Goal: Transaction & Acquisition: Purchase product/service

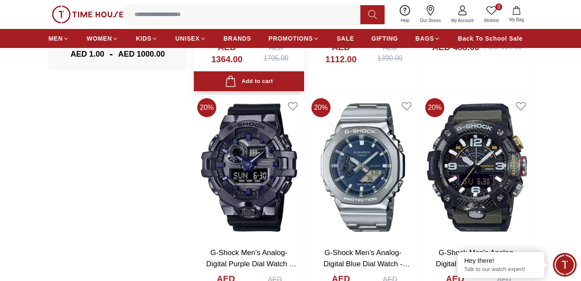
scroll to position [865, 0]
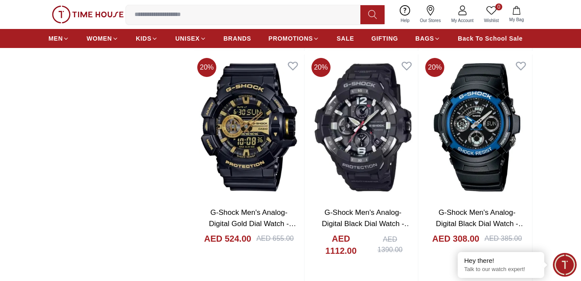
scroll to position [1038, 0]
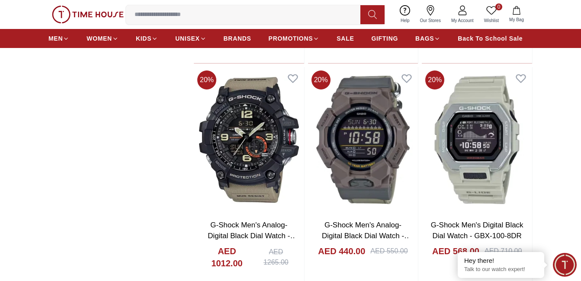
click at [191, 14] on input at bounding box center [246, 14] width 241 height 17
type input "**********"
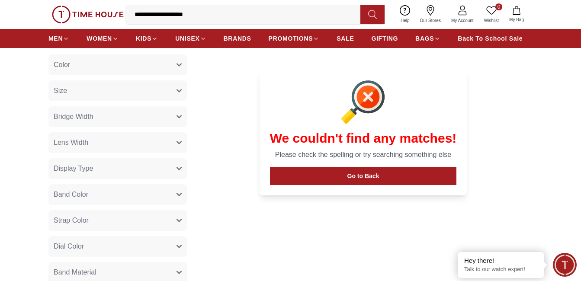
scroll to position [86, 0]
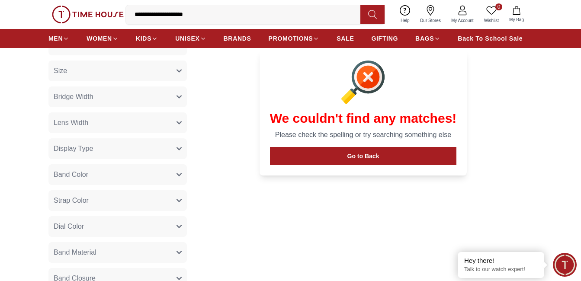
click at [83, 174] on span "Band Color" at bounding box center [71, 174] width 35 height 10
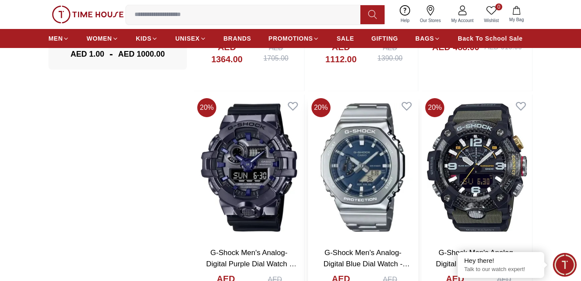
scroll to position [865, 0]
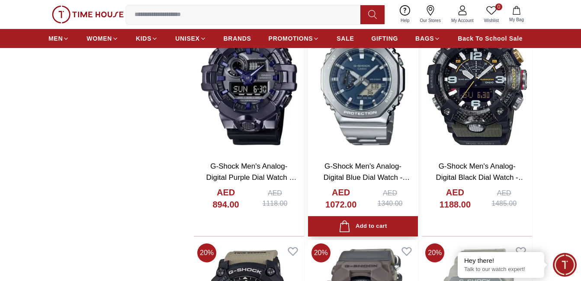
click at [339, 117] on img at bounding box center [363, 81] width 110 height 146
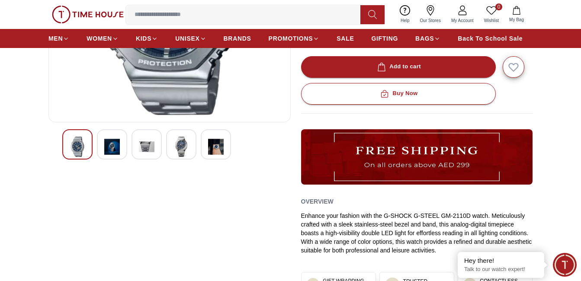
scroll to position [173, 0]
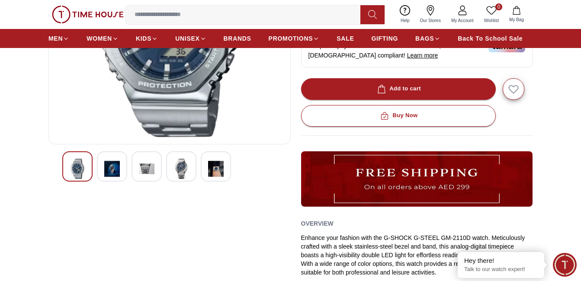
click at [84, 163] on img at bounding box center [78, 169] width 16 height 20
click at [102, 166] on div at bounding box center [112, 166] width 30 height 30
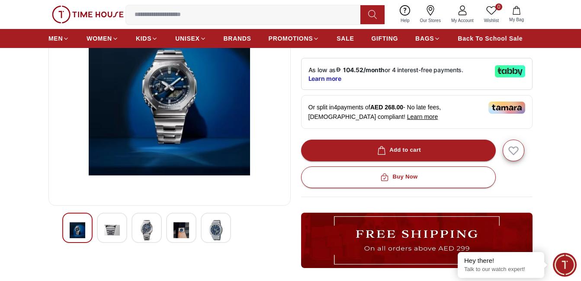
scroll to position [86, 0]
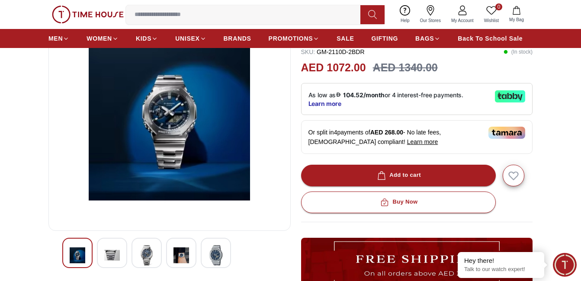
click at [155, 253] on div at bounding box center [146, 253] width 30 height 30
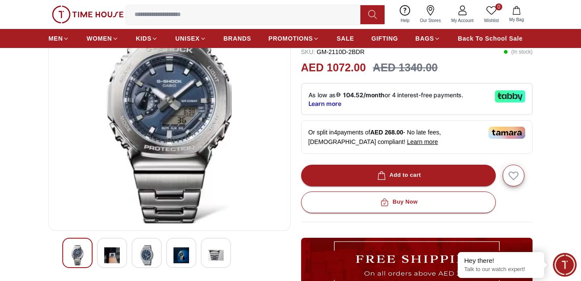
click at [182, 250] on img at bounding box center [181, 255] width 16 height 20
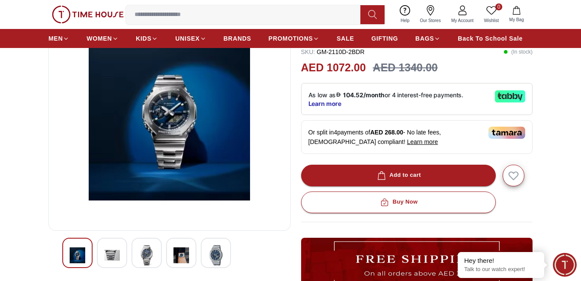
click at [220, 254] on img at bounding box center [216, 255] width 16 height 20
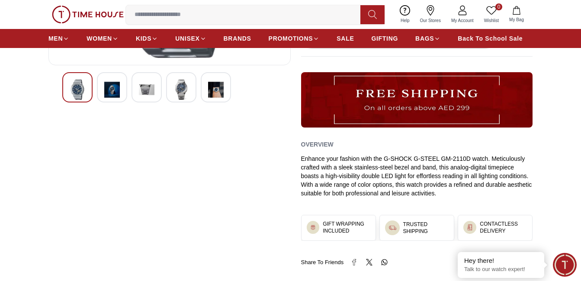
scroll to position [173, 0]
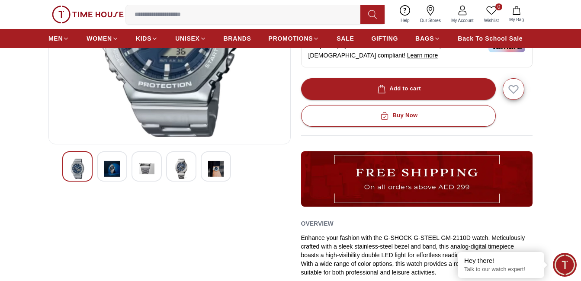
drag, startPoint x: 390, startPoint y: 112, endPoint x: 406, endPoint y: 135, distance: 28.4
click at [406, 135] on div "Overview Enhance your fashion with the G-SHOCK G-STEEL GM-2110D watch. Meticulo…" at bounding box center [417, 181] width 232 height 206
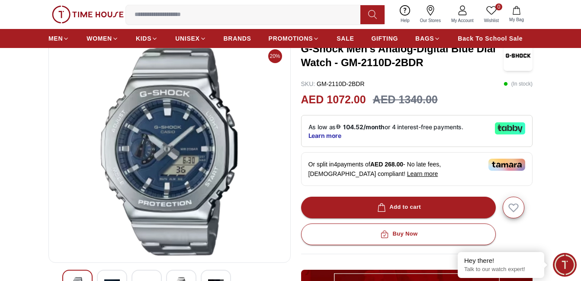
scroll to position [0, 0]
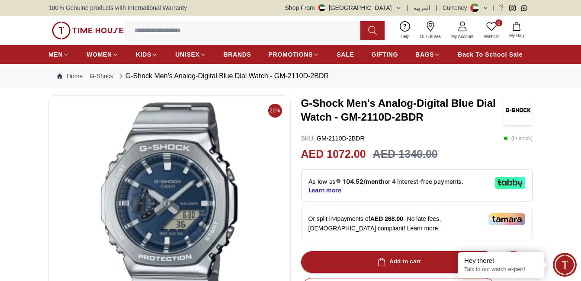
click at [482, 9] on button at bounding box center [479, 7] width 19 height 9
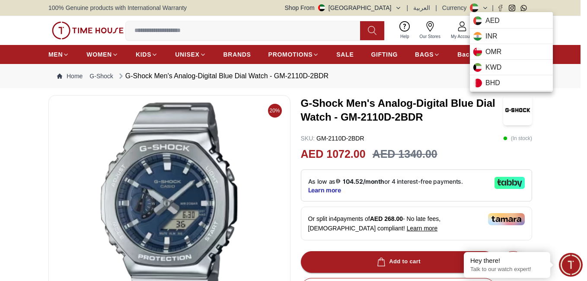
click at [440, 9] on div at bounding box center [293, 140] width 587 height 281
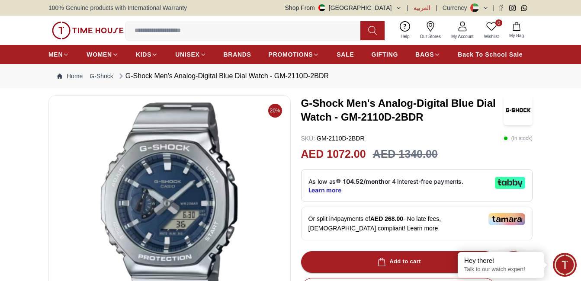
click at [425, 6] on span "العربية" at bounding box center [421, 7] width 17 height 9
